Goal: Task Accomplishment & Management: Manage account settings

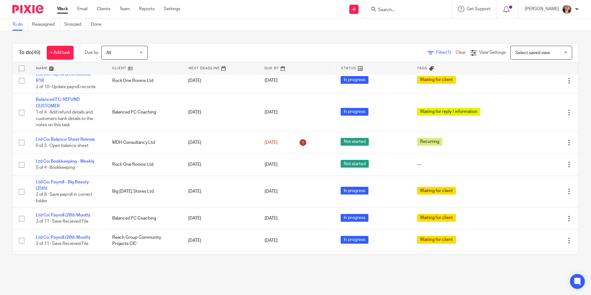
scroll to position [676, 0]
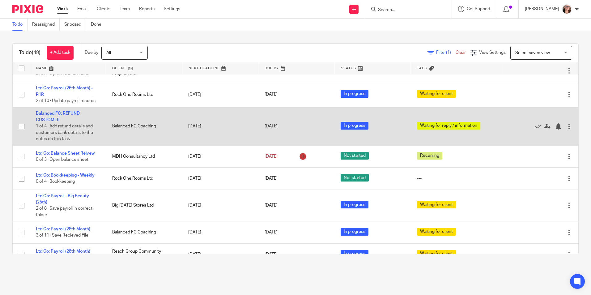
click at [53, 119] on td "Balanced FC: REFUND CUSTOMER 1 of 4 · Add refund details and customers bank det…" at bounding box center [68, 126] width 76 height 38
click at [53, 121] on link "Balanced FC: REFUND CUSTOMER" at bounding box center [58, 116] width 44 height 11
click at [56, 122] on link "Balanced FC: REFUND CUSTOMER" at bounding box center [58, 116] width 44 height 11
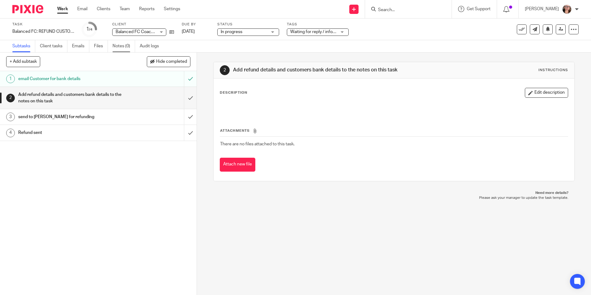
click at [128, 49] on link "Notes (0)" at bounding box center [124, 46] width 23 height 12
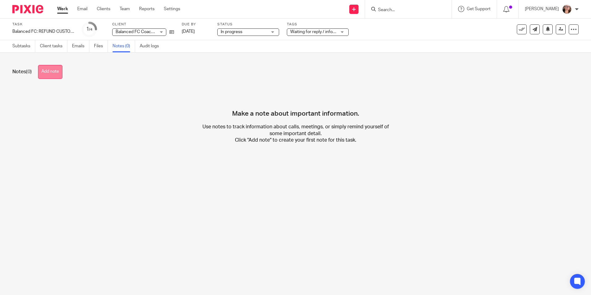
click at [46, 73] on button "Add note" at bounding box center [50, 72] width 24 height 14
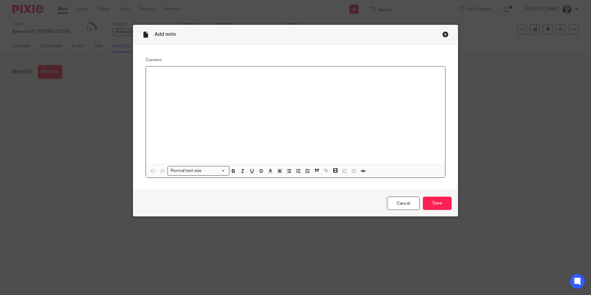
paste div
click at [176, 101] on p "refund of CN-731" at bounding box center [295, 99] width 289 height 6
click at [192, 102] on p "refund of CN-1731" at bounding box center [295, 99] width 289 height 6
click at [148, 85] on div "Moore LJ 18047971 60-05-13 refund of CN-1731 £156" at bounding box center [295, 115] width 299 height 98
click at [147, 81] on div "Moore LJ 18047971 Sort code: 60-05-13 refund of CN-1731 £156" at bounding box center [295, 115] width 299 height 98
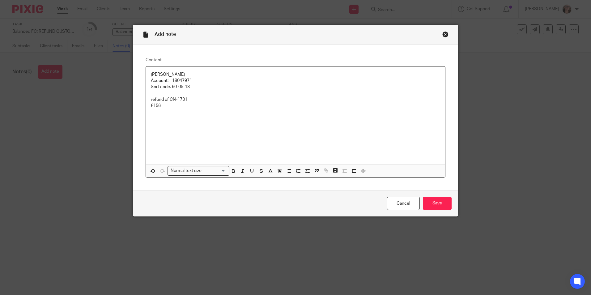
click at [202, 113] on p at bounding box center [295, 112] width 289 height 6
click at [169, 80] on p "Account: 18047971" at bounding box center [295, 81] width 289 height 6
click at [169, 88] on p "Sort code: 60-05-13" at bounding box center [295, 87] width 289 height 6
click at [177, 113] on p at bounding box center [295, 112] width 289 height 6
click at [434, 203] on input "Save" at bounding box center [437, 203] width 29 height 13
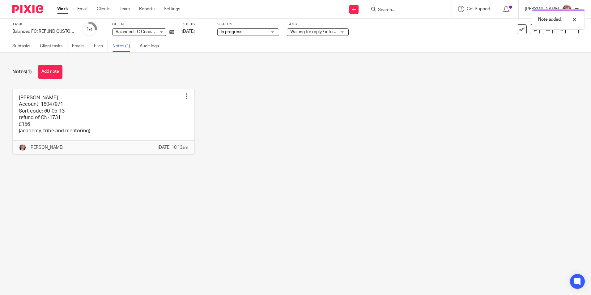
click at [66, 10] on link "Work" at bounding box center [62, 9] width 11 height 6
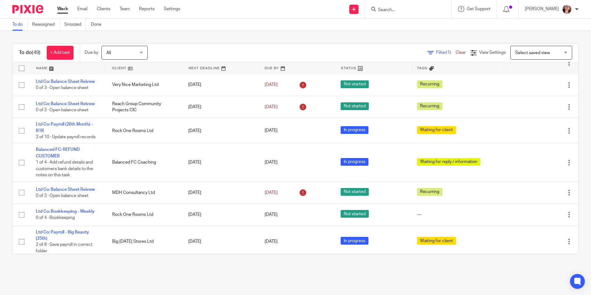
scroll to position [649, 0]
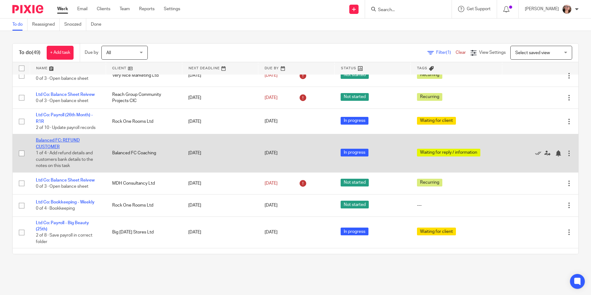
click at [56, 149] on link "Balanced FC: REFUND CUSTOMER" at bounding box center [58, 143] width 44 height 11
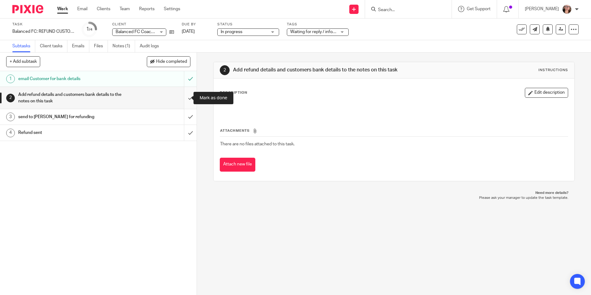
click at [182, 99] on input "submit" at bounding box center [98, 98] width 197 height 22
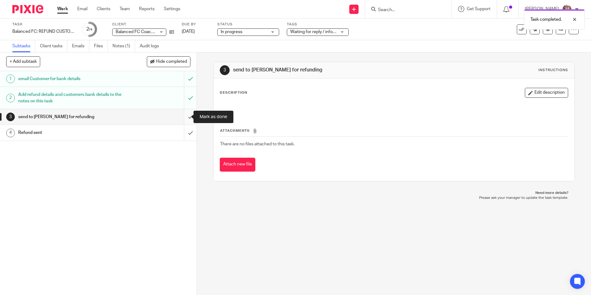
click at [180, 118] on input "submit" at bounding box center [98, 116] width 197 height 15
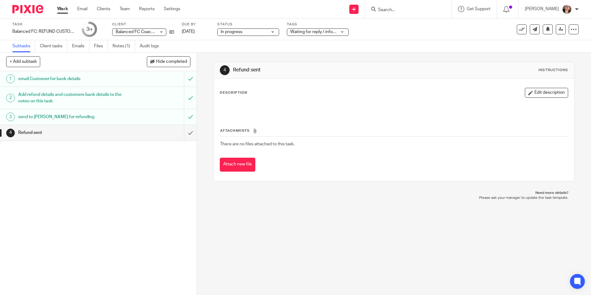
click at [322, 34] on span "Waiting for reply / information" at bounding box center [313, 32] width 46 height 6
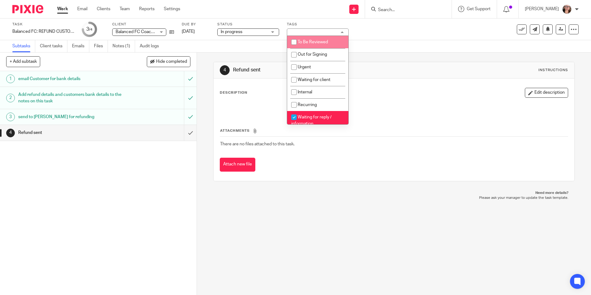
click at [298, 43] on input "checkbox" at bounding box center [294, 42] width 12 height 12
checkbox input "true"
click at [293, 119] on input "checkbox" at bounding box center [294, 117] width 12 height 12
checkbox input "false"
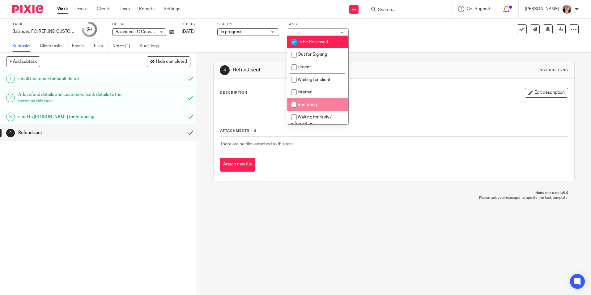
click at [369, 64] on div "4 Refund sent Instructions" at bounding box center [394, 70] width 361 height 16
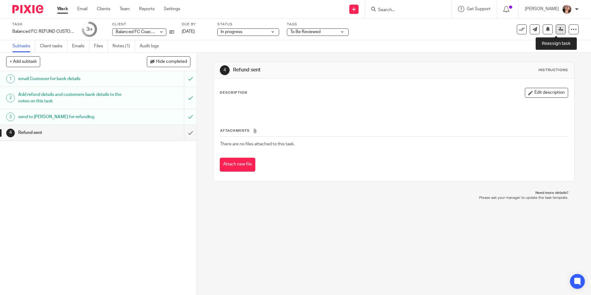
click at [557, 32] on link at bounding box center [561, 29] width 10 height 10
click at [559, 28] on icon at bounding box center [561, 29] width 5 height 5
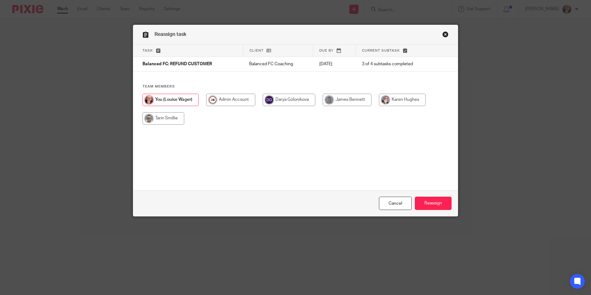
click at [353, 95] on input "radio" at bounding box center [347, 100] width 49 height 12
radio input "true"
click at [431, 200] on input "Reassign" at bounding box center [433, 203] width 37 height 13
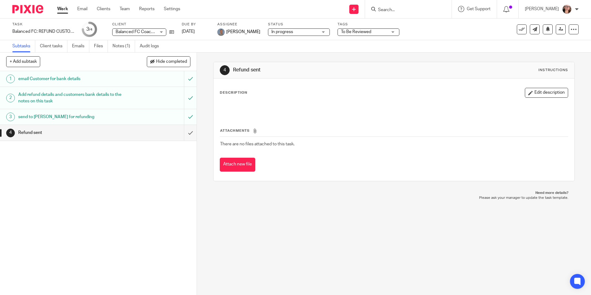
click at [62, 7] on link "Work" at bounding box center [62, 9] width 11 height 6
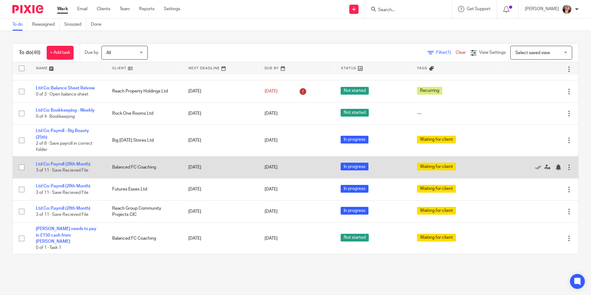
scroll to position [773, 0]
